Goal: Information Seeking & Learning: Learn about a topic

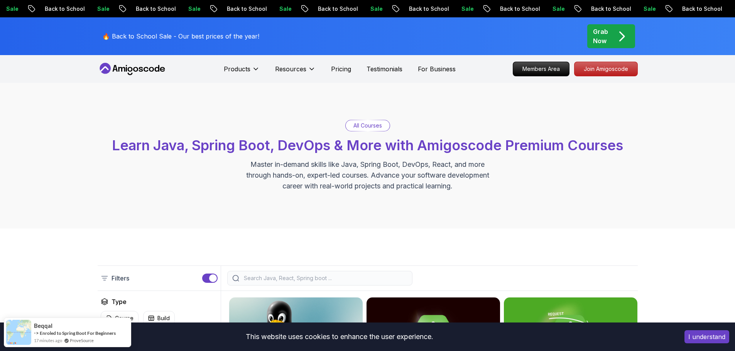
click at [145, 62] on nav "Products Resources Pricing Testimonials For Business Members Area Join Amigosco…" at bounding box center [368, 69] width 540 height 28
click at [145, 68] on icon at bounding box center [145, 69] width 5 height 5
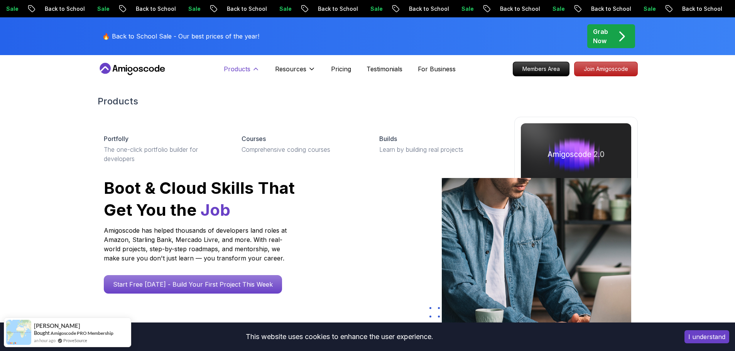
click at [240, 73] on p "Products" at bounding box center [237, 68] width 27 height 9
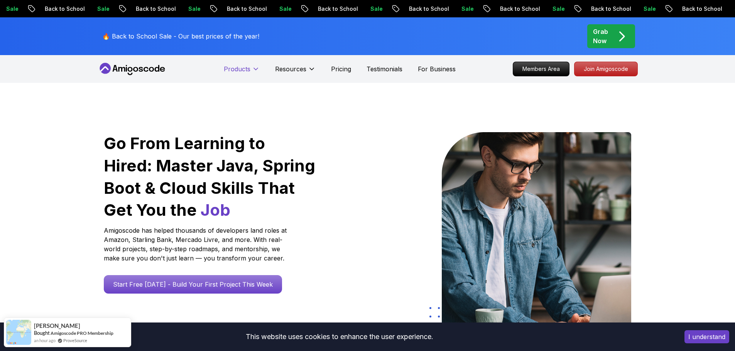
click at [240, 73] on p "Products" at bounding box center [237, 68] width 27 height 9
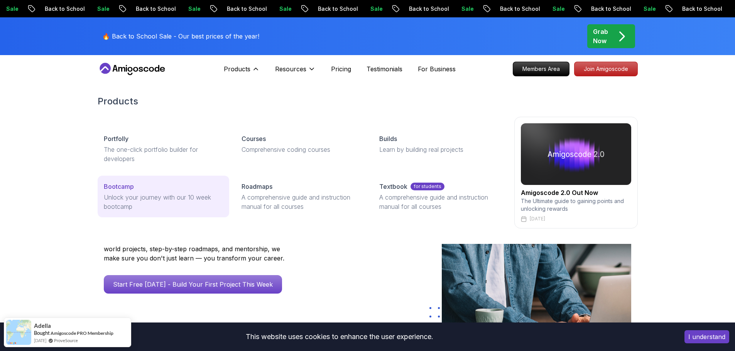
click at [186, 194] on p "Unlock your journey with our 10 week bootcamp" at bounding box center [163, 202] width 119 height 19
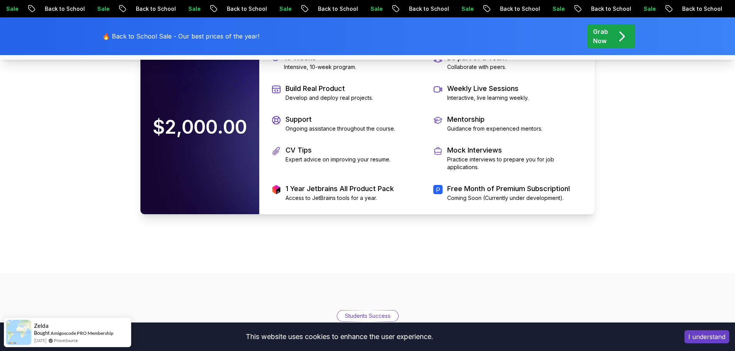
scroll to position [1714, 0]
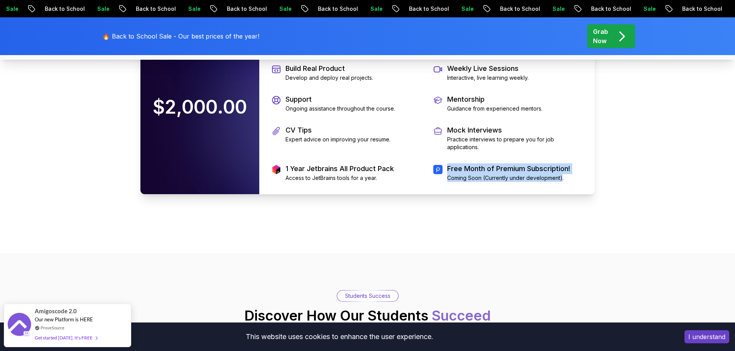
drag, startPoint x: 447, startPoint y: 268, endPoint x: 547, endPoint y: 286, distance: 101.5
click at [561, 182] on div "Free Month of Premium Subscription! Coming Soon (Currently under development)." at bounding box center [508, 173] width 123 height 19
click at [534, 194] on div "10 Weeks Intensive, 10-week program. Be part of a Team Collaborate with peers. …" at bounding box center [427, 107] width 336 height 174
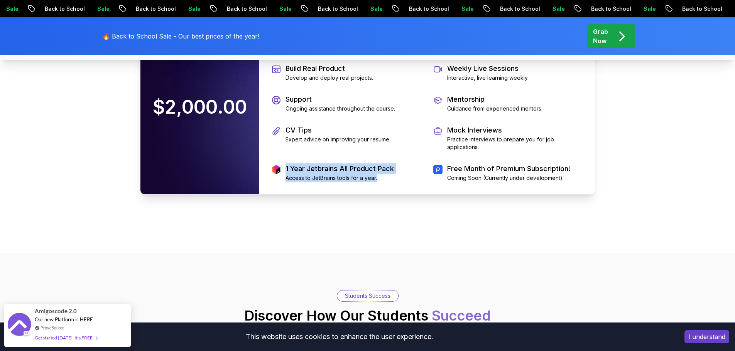
drag, startPoint x: 286, startPoint y: 270, endPoint x: 388, endPoint y: 279, distance: 102.2
click at [388, 182] on div "1 Year Jetbrains All Product Pack Access to JetBrains tools for a year." at bounding box center [339, 173] width 108 height 19
click at [391, 194] on div "10 Weeks Intensive, 10-week program. Be part of a Team Collaborate with peers. …" at bounding box center [427, 107] width 336 height 174
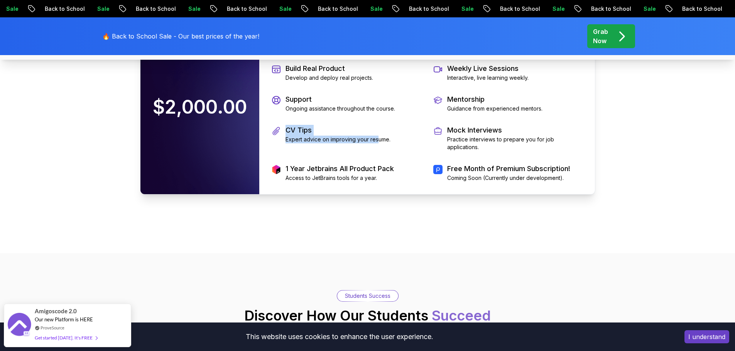
drag, startPoint x: 285, startPoint y: 229, endPoint x: 378, endPoint y: 244, distance: 93.4
click at [378, 151] on div "CV Tips Expert advice on improving your resume." at bounding box center [346, 138] width 149 height 26
drag, startPoint x: 289, startPoint y: 210, endPoint x: 328, endPoint y: 215, distance: 39.7
click at [328, 194] on div "10 Weeks Intensive, 10-week program. Be part of a Team Collaborate with peers. …" at bounding box center [427, 107] width 336 height 174
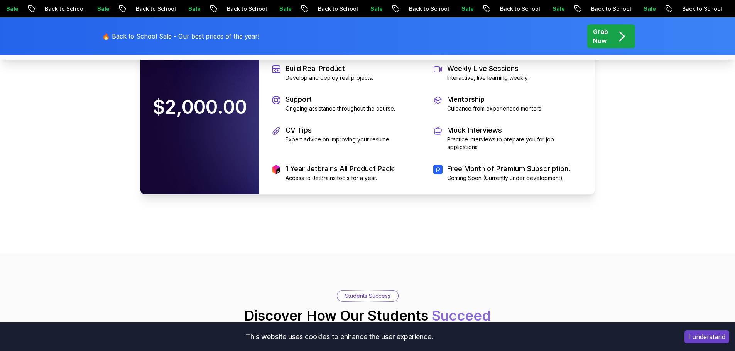
click at [361, 136] on p "CV Tips" at bounding box center [337, 130] width 105 height 11
drag, startPoint x: 286, startPoint y: 181, endPoint x: 376, endPoint y: 184, distance: 89.6
click at [376, 184] on div "10 Weeks Intensive, 10-week program. Be part of a Team Collaborate with peers. …" at bounding box center [427, 107] width 336 height 174
drag, startPoint x: 280, startPoint y: 148, endPoint x: 370, endPoint y: 154, distance: 89.7
click at [370, 154] on div "10 Weeks Intensive, 10-week program. Be part of a Team Collaborate with peers. …" at bounding box center [427, 107] width 336 height 174
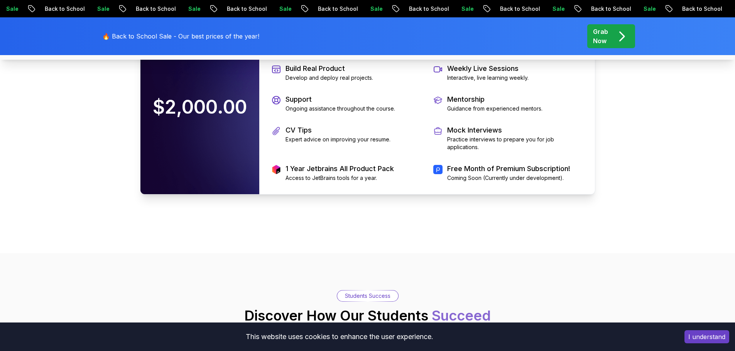
drag, startPoint x: 386, startPoint y: 170, endPoint x: 398, endPoint y: 174, distance: 12.6
click at [388, 82] on div "Build Real Product Develop and deploy real projects." at bounding box center [346, 72] width 149 height 19
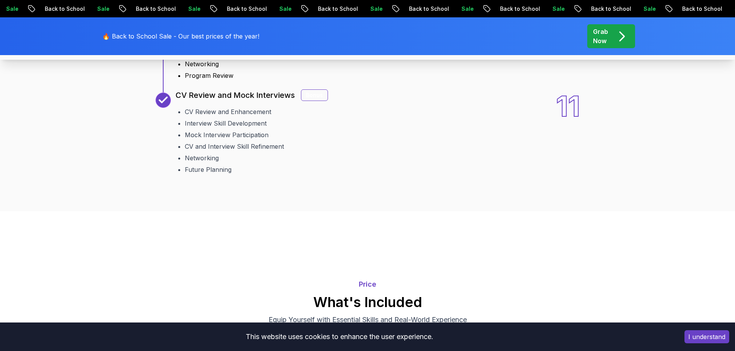
scroll to position [1405, 0]
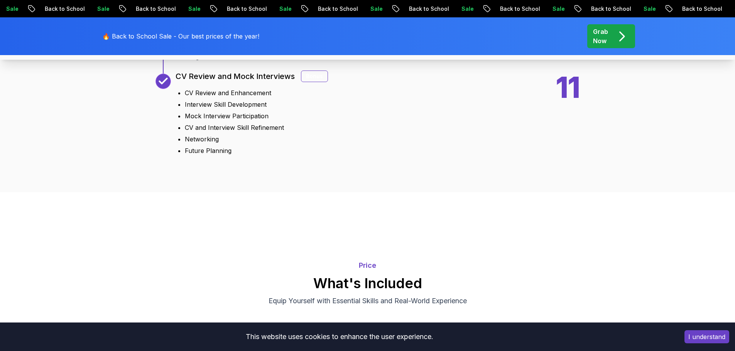
click at [315, 82] on div "Bonus" at bounding box center [314, 77] width 27 height 12
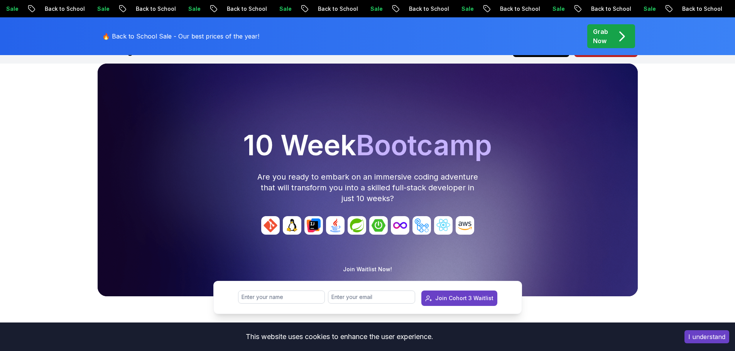
scroll to position [0, 0]
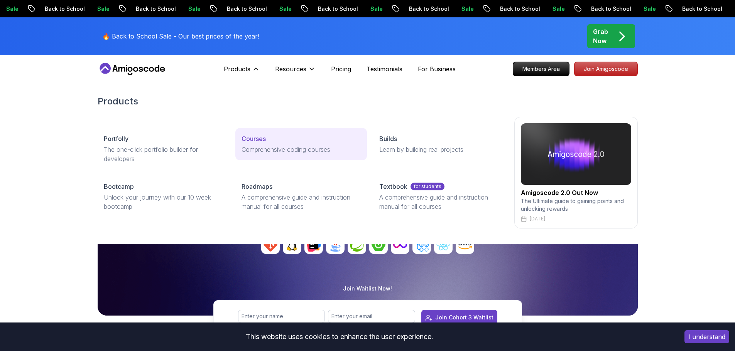
click at [278, 148] on p "Comprehensive coding courses" at bounding box center [300, 149] width 119 height 9
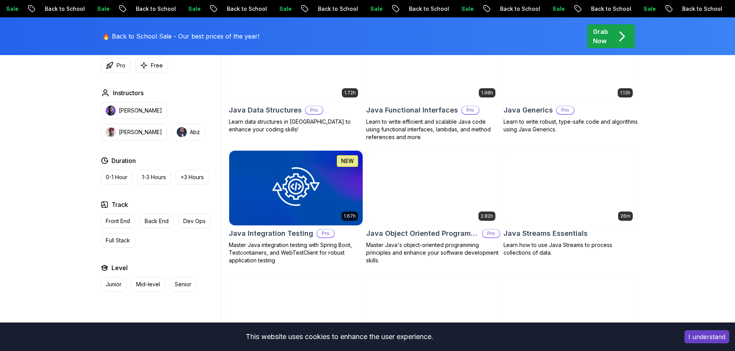
scroll to position [1119, 0]
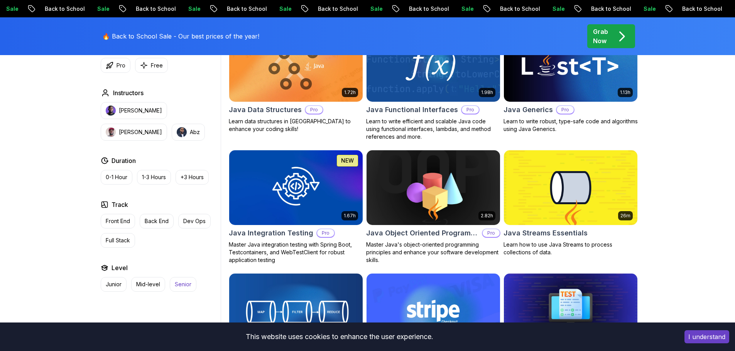
click at [186, 286] on p "Senior" at bounding box center [183, 285] width 17 height 8
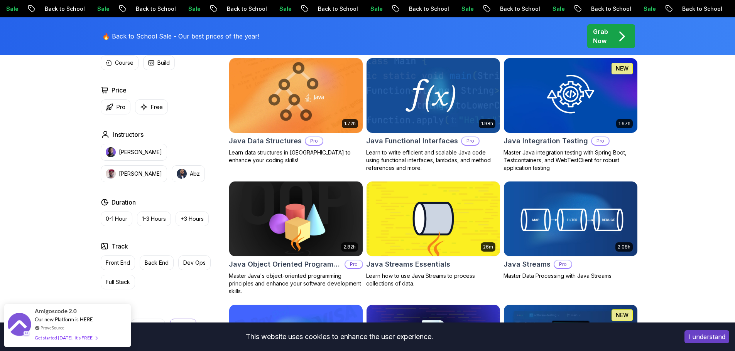
scroll to position [694, 0]
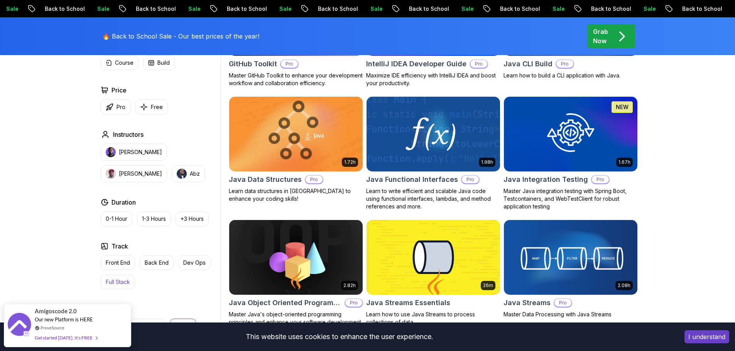
click at [123, 287] on button "Full Stack" at bounding box center [118, 282] width 34 height 15
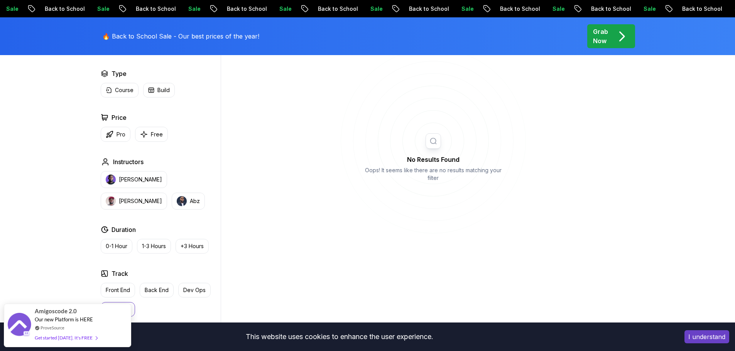
scroll to position [424, 0]
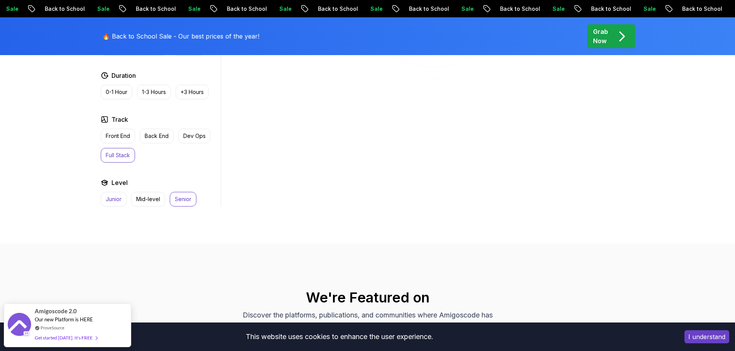
click at [121, 201] on button "Junior" at bounding box center [114, 199] width 26 height 15
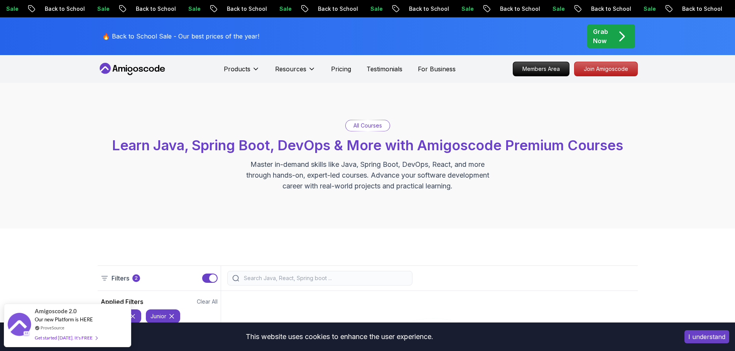
scroll to position [116, 0]
